Goal: Task Accomplishment & Management: Manage account settings

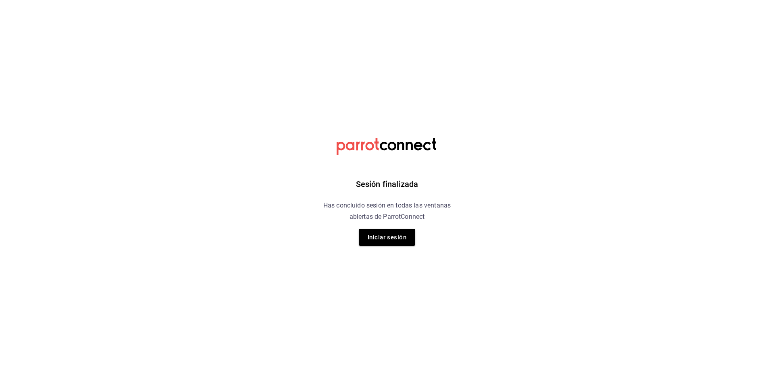
drag, startPoint x: 0, startPoint y: 0, endPoint x: 478, endPoint y: 63, distance: 481.7
drag, startPoint x: 478, startPoint y: 63, endPoint x: 384, endPoint y: 237, distance: 197.4
click at [384, 237] on button "Iniciar sesión" at bounding box center [387, 237] width 56 height 17
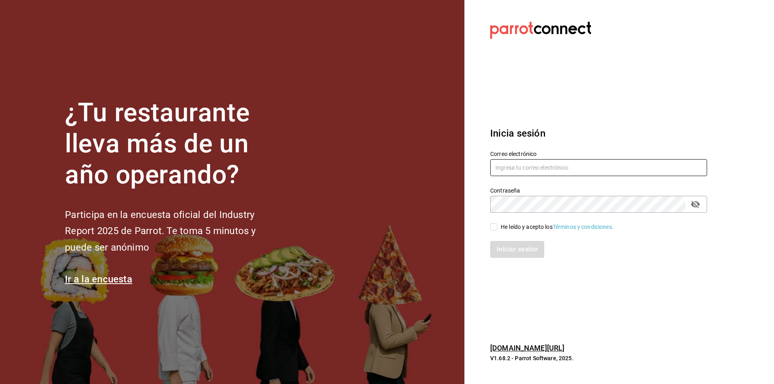
type input "l.villasana@grupohdh.com.mx"
click at [498, 234] on div "Iniciar sesión" at bounding box center [594, 245] width 227 height 27
click at [498, 229] on span "He leído y acepto los Términos y condiciones." at bounding box center [556, 227] width 116 height 8
click at [498, 229] on input "He leído y acepto los Términos y condiciones." at bounding box center [493, 226] width 7 height 7
checkbox input "true"
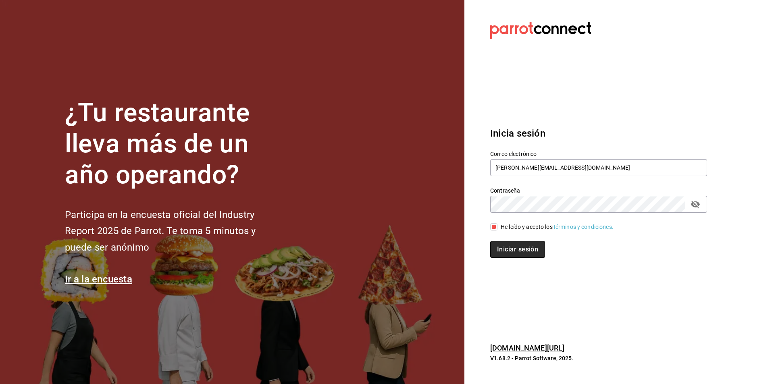
click at [507, 249] on button "Iniciar sesión" at bounding box center [517, 249] width 55 height 17
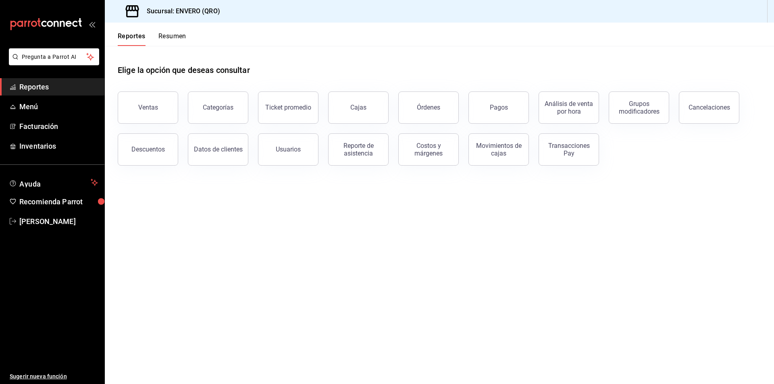
drag, startPoint x: 51, startPoint y: 96, endPoint x: 366, endPoint y: 58, distance: 317.8
click at [366, 58] on div "Elige la opción que deseas consultar" at bounding box center [440, 64] width 644 height 36
click at [47, 121] on link "Facturación" at bounding box center [52, 126] width 104 height 17
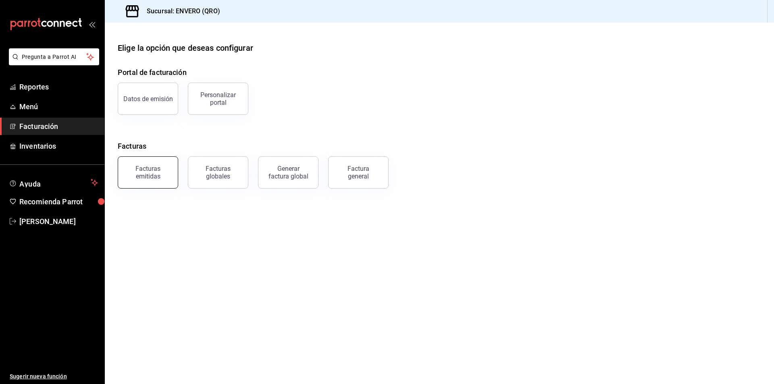
click at [146, 175] on div "Facturas emitidas" at bounding box center [148, 172] width 50 height 15
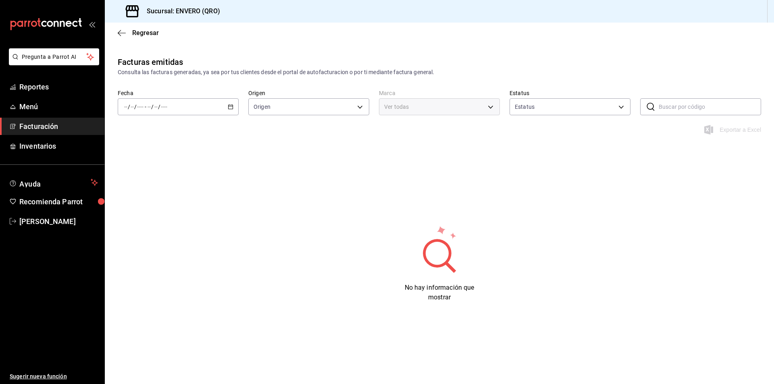
type input "ORDER_INVOICE,GENERAL_INVOICE"
type input "ACTIVE,PENDING_CANCELLATION,CANCELLED,PRE_CANCELLED"
type input "77704a34-0683-4cbb-b40a-bda73e868864,159ee66d-dcce-4c4f-b837-83b83eda05ec"
click at [232, 107] on icon "button" at bounding box center [231, 107] width 6 height 6
click at [148, 184] on span "Mes actual" at bounding box center [156, 185] width 63 height 8
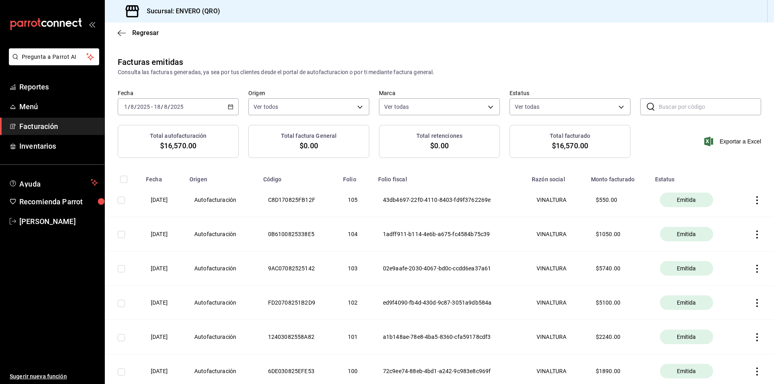
click at [753, 198] on icon "button" at bounding box center [757, 200] width 8 height 8
click at [728, 182] on div "Descargar PDF" at bounding box center [726, 180] width 39 height 6
